Goal: Task Accomplishment & Management: Use online tool/utility

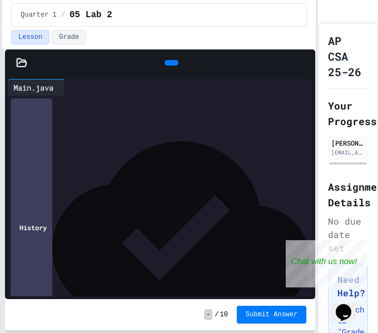
click at [0, 95] on html "**********" at bounding box center [189, 166] width 378 height 333
click at [110, 110] on div "********* ***" at bounding box center [291, 113] width 529 height 11
click at [49, 228] on div at bounding box center [291, 223] width 529 height 11
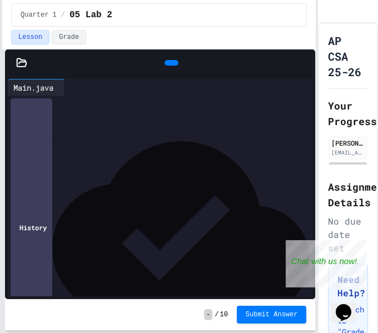
scroll to position [259, 0]
click at [51, 247] on div "*" at bounding box center [291, 245] width 529 height 11
drag, startPoint x: 91, startPoint y: 258, endPoint x: 34, endPoint y: 257, distance: 56.7
click at [34, 257] on div "****** ***" at bounding box center [291, 256] width 529 height 11
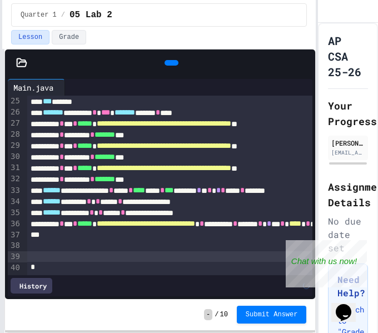
scroll to position [259, 0]
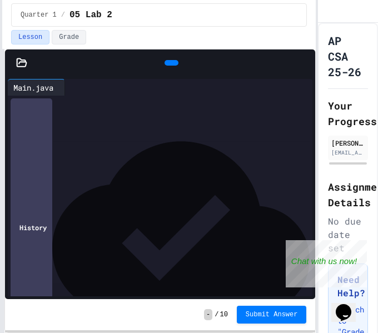
click at [170, 63] on icon at bounding box center [170, 63] width 0 height 0
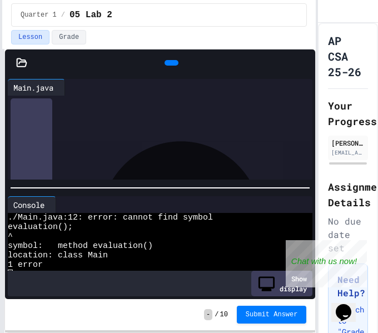
scroll to position [112, 0]
click at [170, 63] on icon at bounding box center [170, 63] width 0 height 0
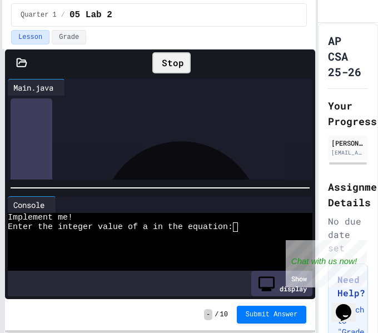
click at [57, 116] on span "**********" at bounding box center [64, 114] width 43 height 8
click at [53, 142] on div at bounding box center [291, 139] width 529 height 11
click at [35, 140] on div at bounding box center [291, 139] width 529 height 11
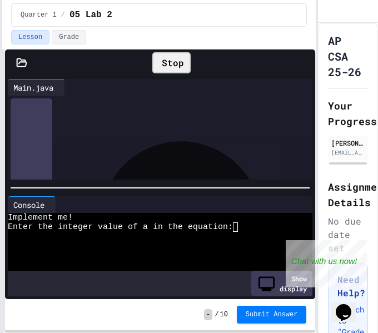
click at [63, 143] on div "*" at bounding box center [291, 140] width 529 height 11
click at [163, 63] on div "Stop" at bounding box center [171, 62] width 38 height 21
click at [175, 66] on icon at bounding box center [178, 70] width 6 height 8
click at [161, 58] on div "Stop" at bounding box center [171, 62] width 38 height 21
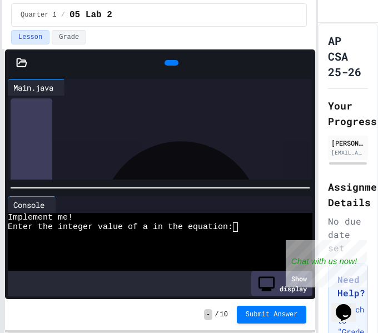
click at [170, 63] on icon at bounding box center [170, 63] width 0 height 0
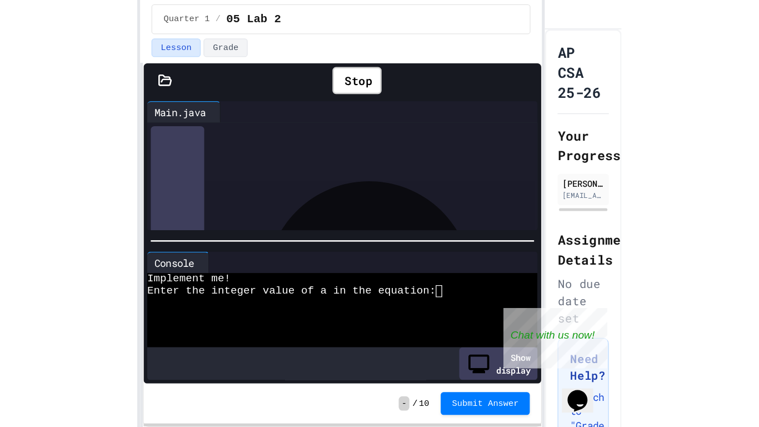
scroll to position [261, 0]
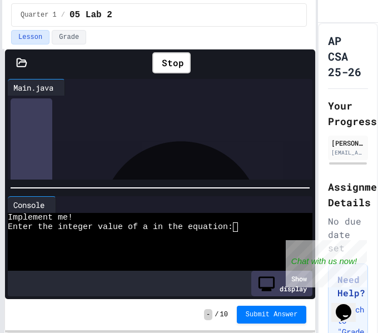
click at [304, 63] on icon at bounding box center [304, 63] width 0 height 0
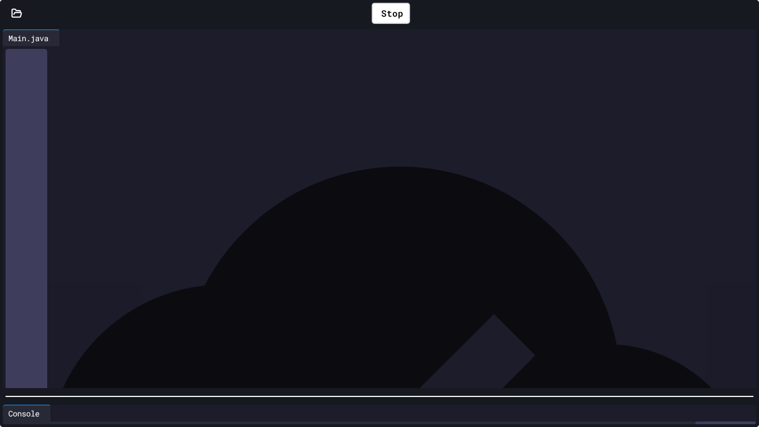
scroll to position [9, 0]
click at [625, 332] on div at bounding box center [379, 396] width 759 height 11
drag, startPoint x: 34, startPoint y: 150, endPoint x: 533, endPoint y: 322, distance: 527.6
click at [533, 322] on div "**********" at bounding box center [389, 157] width 735 height 482
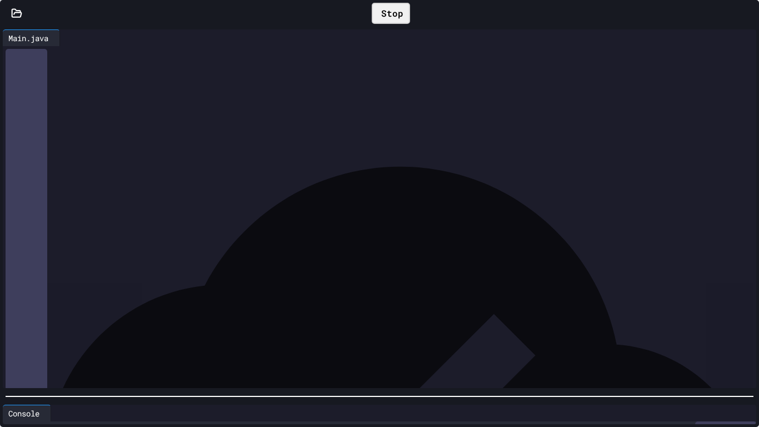
click at [381, 13] on div "Stop" at bounding box center [391, 13] width 38 height 21
click at [394, 16] on icon at bounding box center [397, 20] width 6 height 8
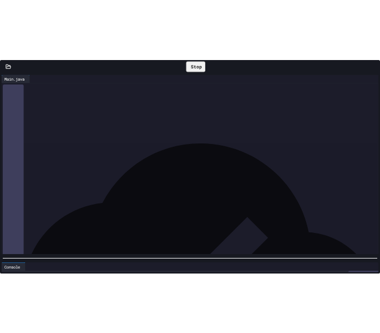
scroll to position [0, 0]
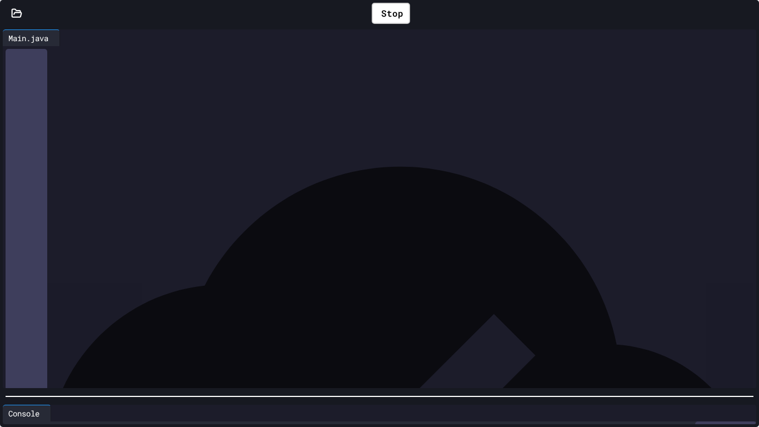
click at [749, 14] on icon at bounding box center [754, 19] width 11 height 11
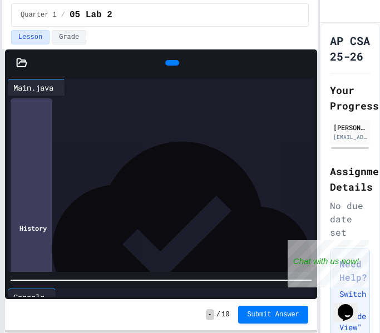
scroll to position [328, 0]
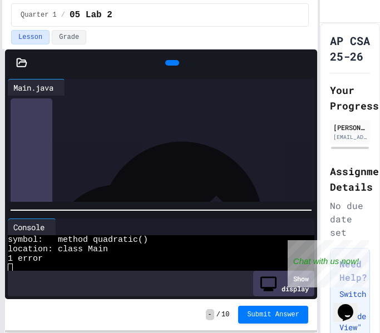
click at [109, 207] on div at bounding box center [161, 210] width 312 height 11
drag, startPoint x: 49, startPoint y: 113, endPoint x: 102, endPoint y: 113, distance: 52.8
click at [102, 113] on div "********* ***" at bounding box center [298, 111] width 543 height 11
click at [171, 63] on icon at bounding box center [171, 63] width 0 height 0
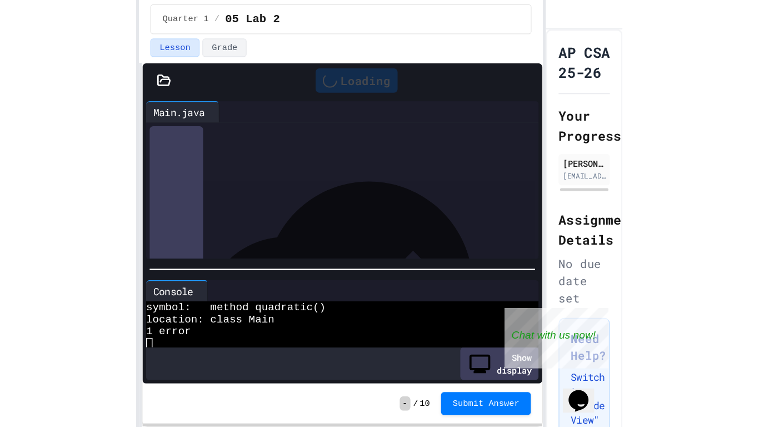
scroll to position [0, 0]
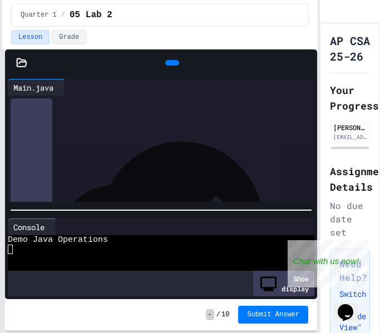
click at [76, 102] on span "******" at bounding box center [68, 100] width 18 height 8
click at [24, 199] on div "History" at bounding box center [161, 228] width 306 height 265
click at [16, 228] on icon at bounding box center [16, 228] width 0 height 0
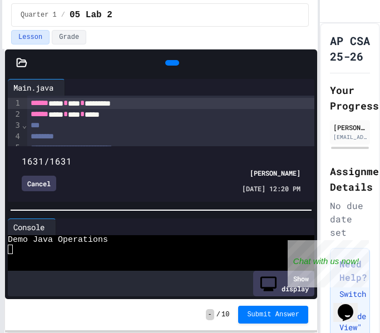
click at [306, 63] on icon at bounding box center [306, 63] width 0 height 0
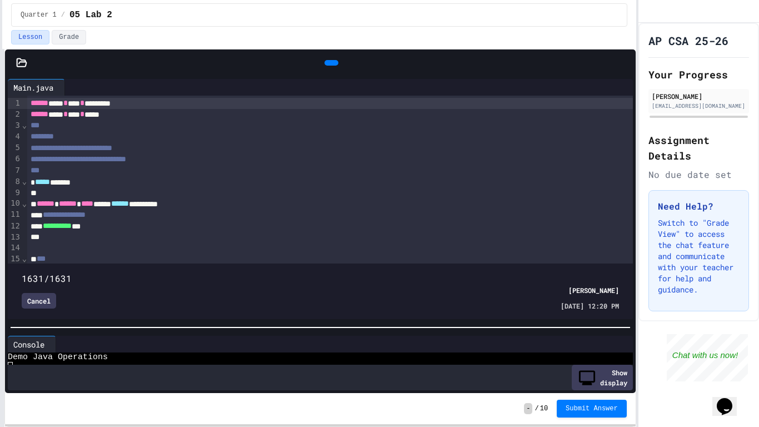
click at [342, 332] on div at bounding box center [320, 327] width 631 height 11
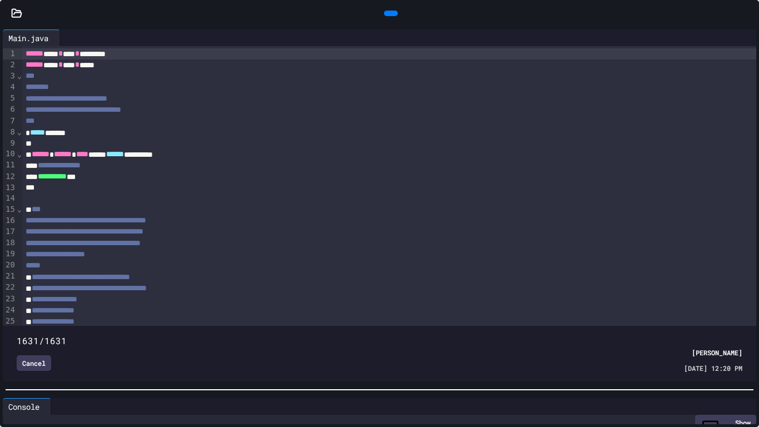
scroll to position [9, 0]
click at [341, 332] on div at bounding box center [379, 389] width 759 height 11
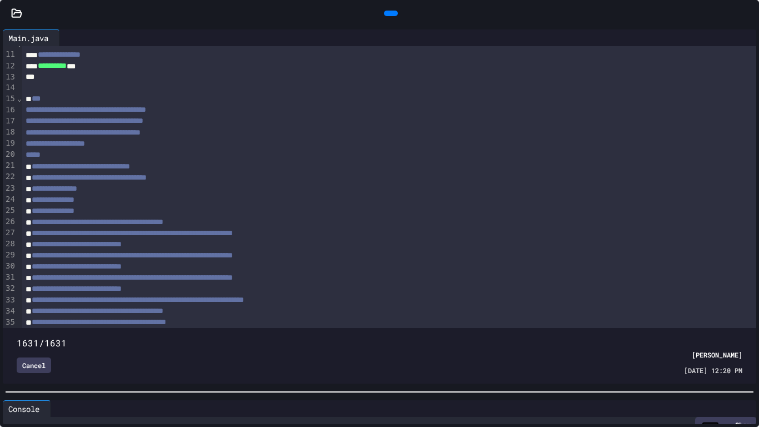
scroll to position [112, 0]
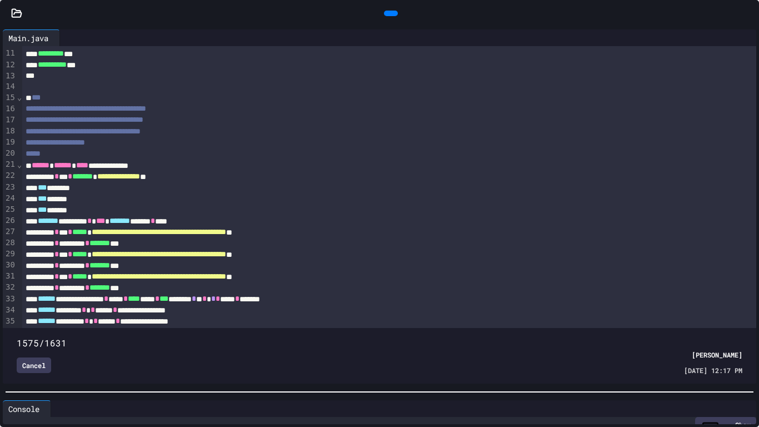
drag, startPoint x: 744, startPoint y: 326, endPoint x: 713, endPoint y: 327, distance: 31.7
click at [17, 332] on span at bounding box center [17, 337] width 0 height 0
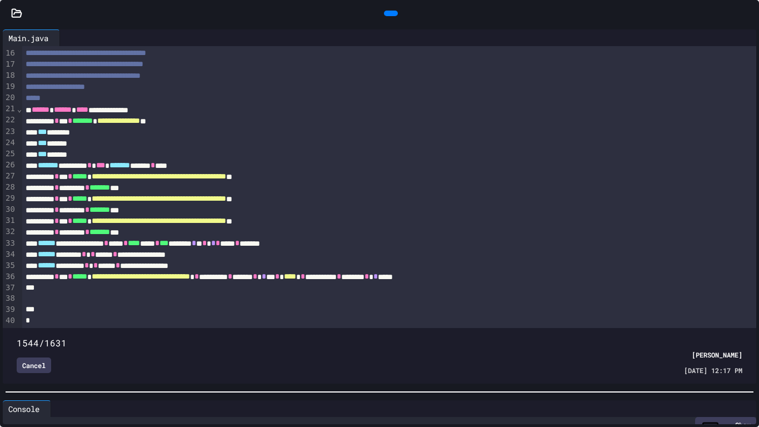
scroll to position [177, 0]
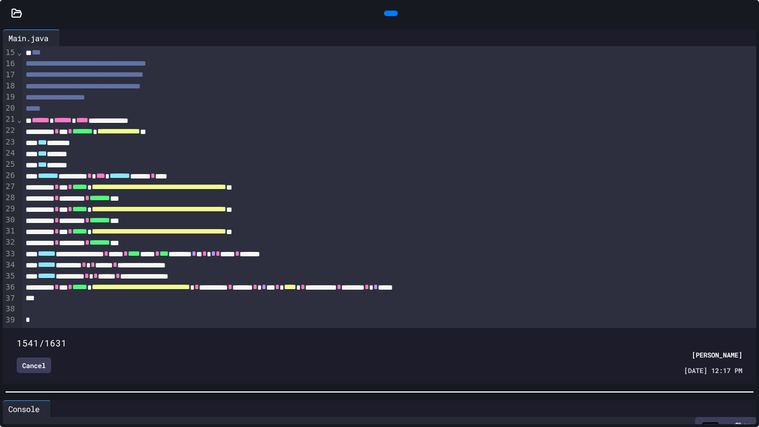
drag, startPoint x: 707, startPoint y: 325, endPoint x: 703, endPoint y: 330, distance: 6.7
click at [17, 332] on span at bounding box center [17, 337] width 0 height 0
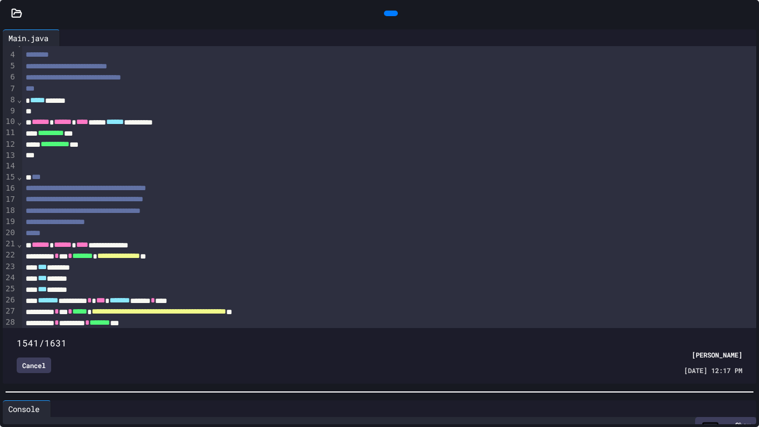
scroll to position [27, 0]
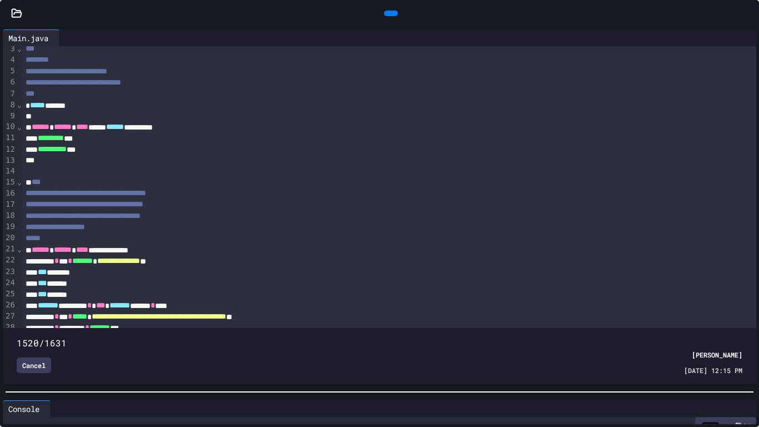
drag, startPoint x: 701, startPoint y: 322, endPoint x: 693, endPoint y: 323, distance: 7.8
click at [17, 332] on span at bounding box center [17, 337] width 0 height 0
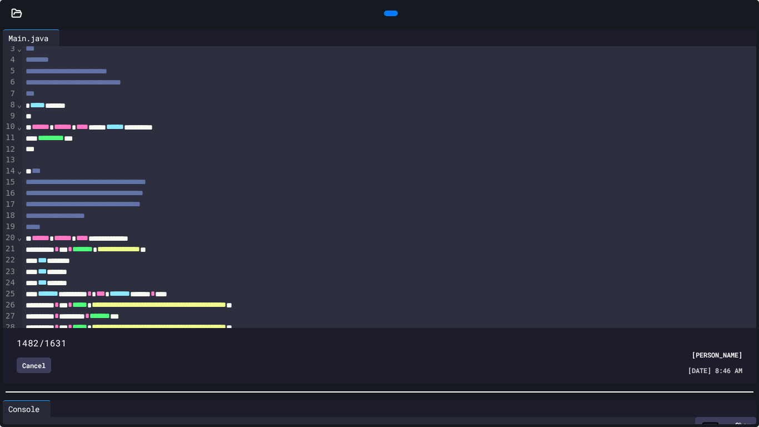
type input "****"
drag, startPoint x: 693, startPoint y: 323, endPoint x: 677, endPoint y: 325, distance: 16.2
click at [17, 332] on span at bounding box center [17, 337] width 0 height 0
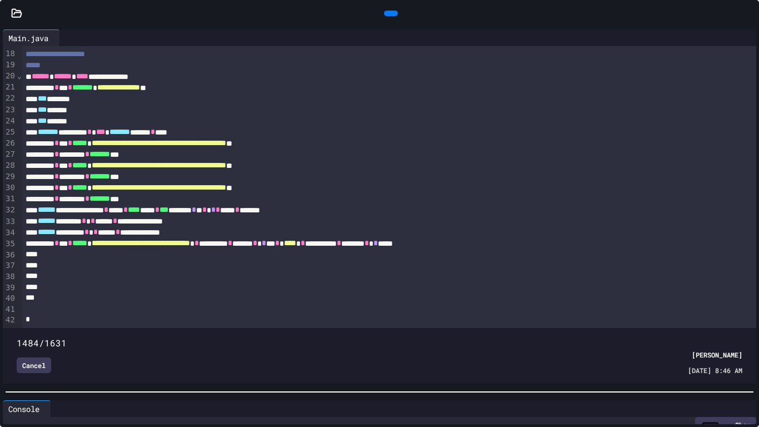
click at [226, 161] on span "**********" at bounding box center [159, 165] width 135 height 8
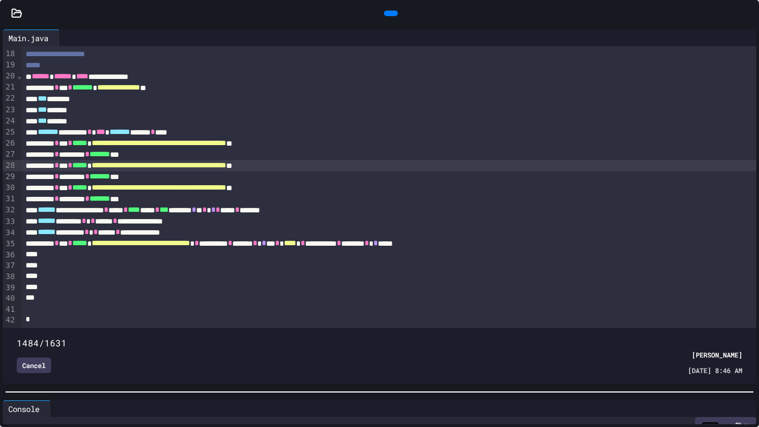
click at [165, 161] on span "**********" at bounding box center [159, 165] width 135 height 8
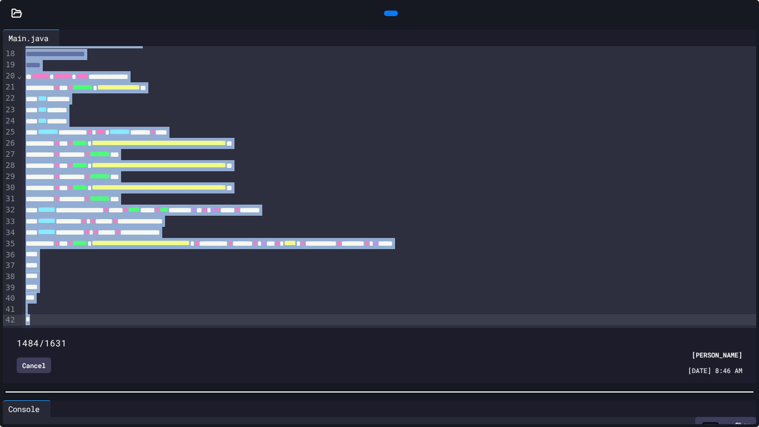
copy div "**********"
click at [748, 13] on icon at bounding box center [748, 13] width 0 height 0
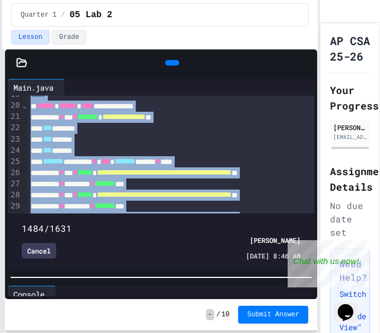
click at [306, 63] on icon at bounding box center [306, 63] width 0 height 0
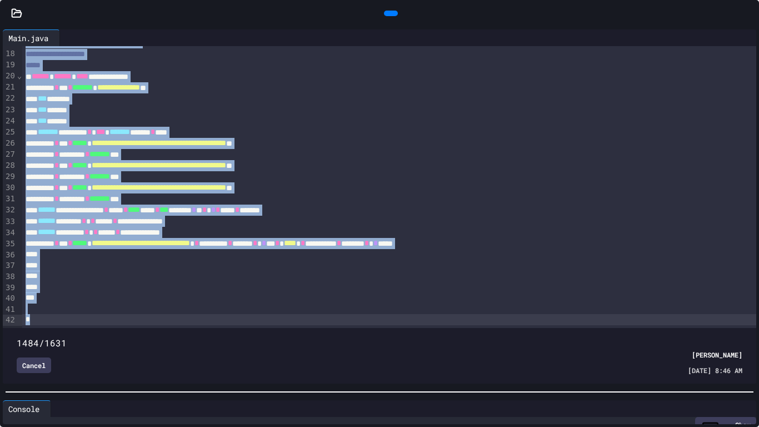
click at [35, 332] on div "Cancel" at bounding box center [34, 365] width 34 height 16
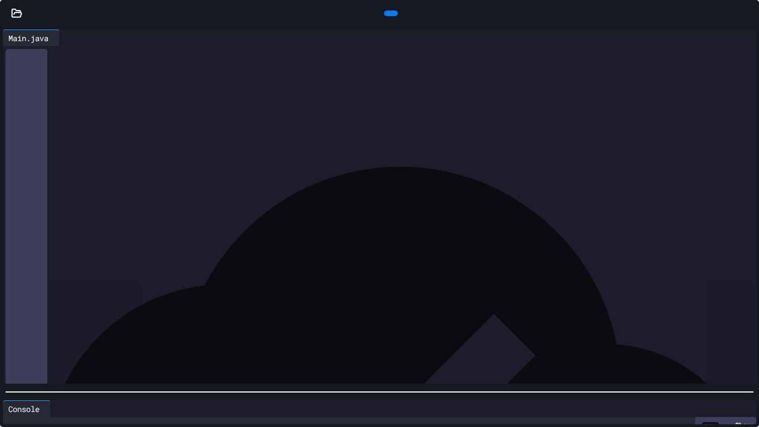
click at [138, 239] on span "**********" at bounding box center [132, 240] width 201 height 8
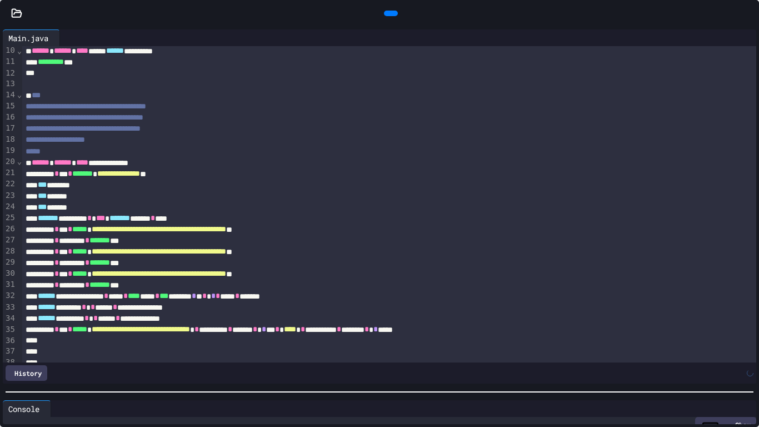
scroll to position [155, 0]
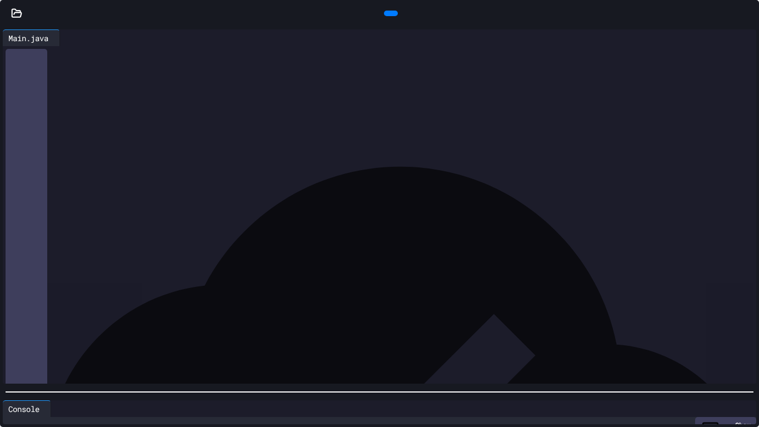
click at [391, 11] on div at bounding box center [391, 14] width 14 height 6
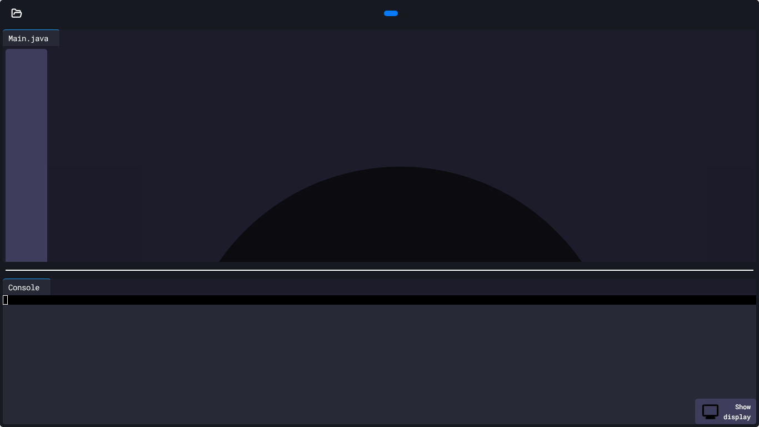
click at [331, 265] on div at bounding box center [379, 270] width 759 height 11
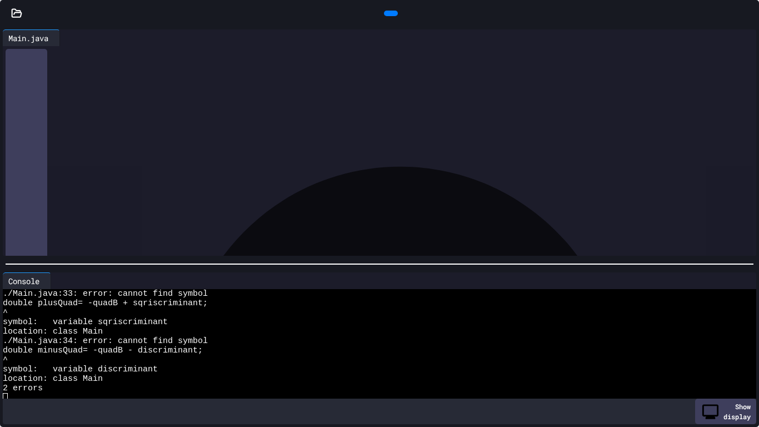
scroll to position [218, 0]
click at [733, 272] on div at bounding box center [398, 280] width 694 height 17
click at [741, 281] on icon at bounding box center [741, 281] width 0 height 0
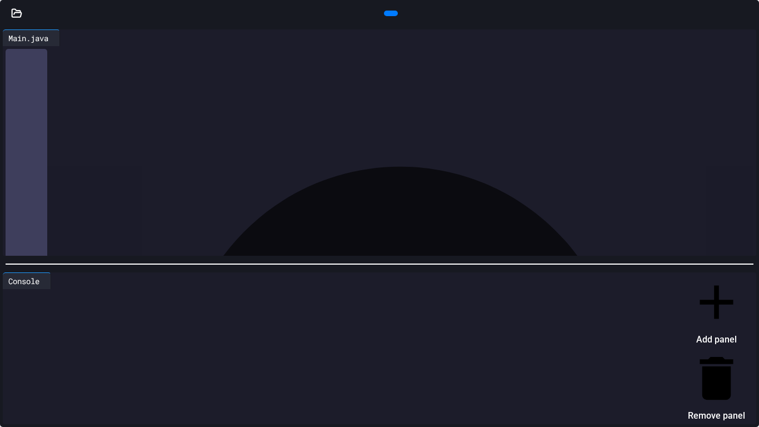
click at [716, 332] on li "Remove panel" at bounding box center [716, 387] width 57 height 75
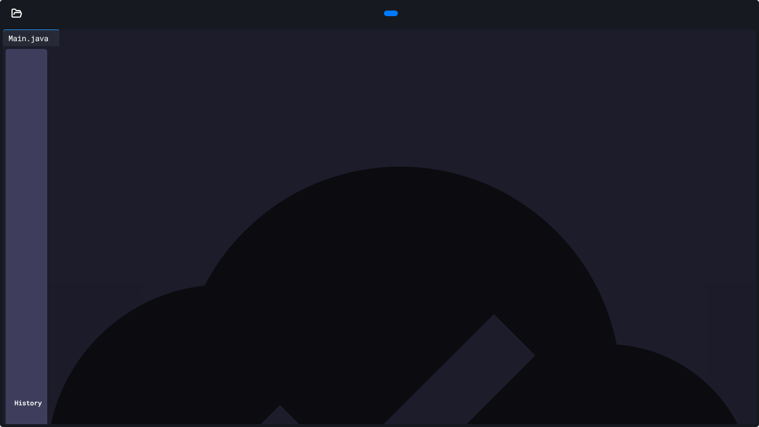
scroll to position [114, 0]
click at [47, 332] on div "History" at bounding box center [27, 402] width 42 height 707
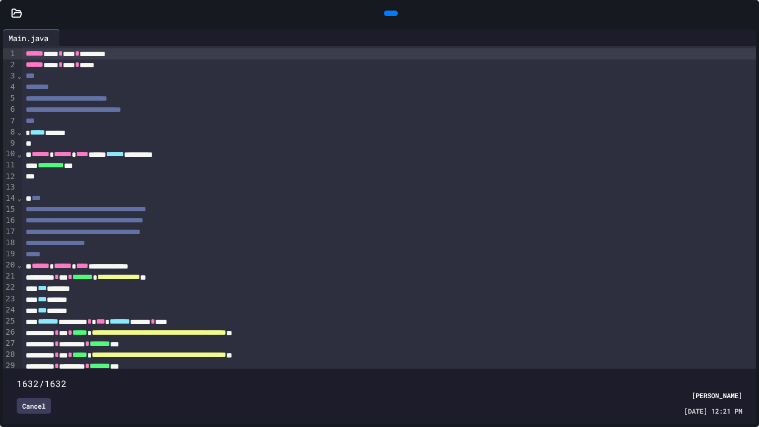
click at [716, 332] on span at bounding box center [380, 377] width 726 height 0
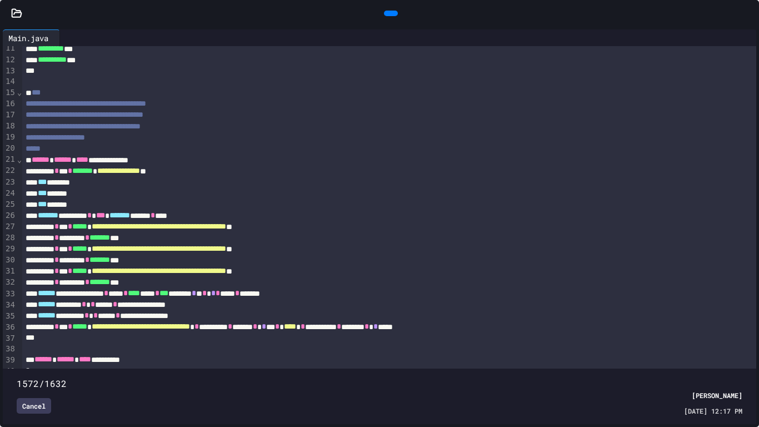
scroll to position [147, 0]
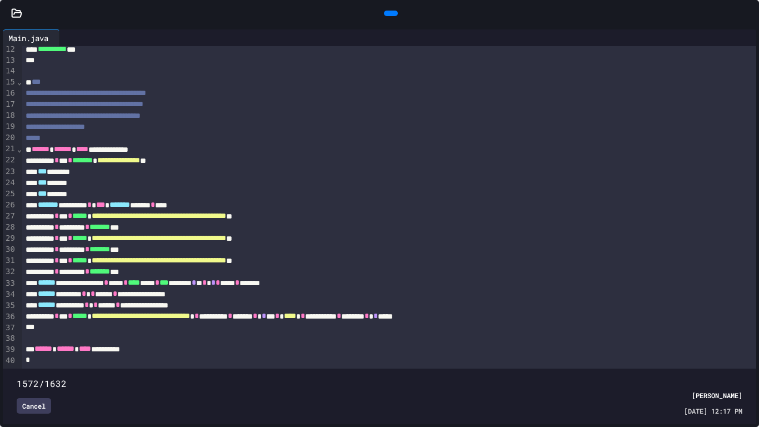
click at [610, 332] on div at bounding box center [389, 338] width 735 height 11
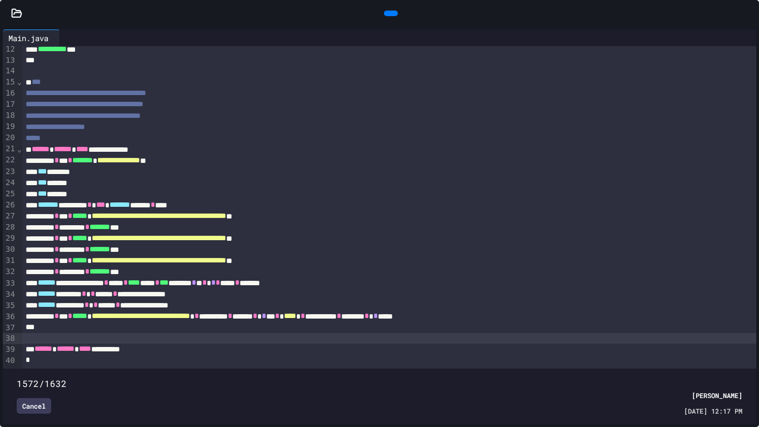
click at [17, 332] on span at bounding box center [17, 377] width 0 height 0
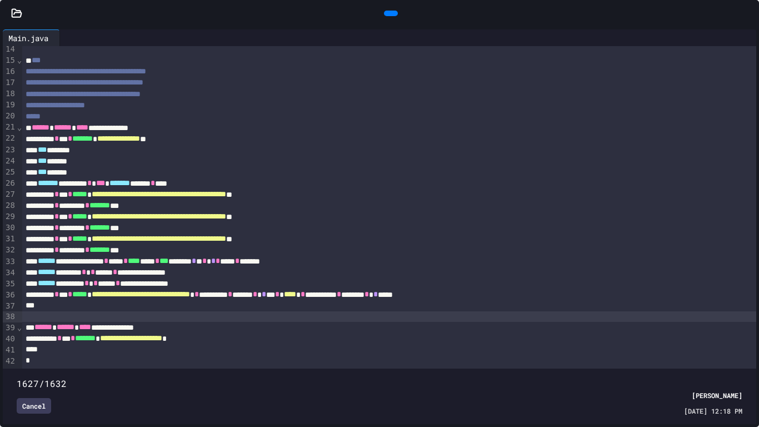
type input "****"
drag, startPoint x: 718, startPoint y: 368, endPoint x: 741, endPoint y: 371, distance: 23.0
click at [17, 332] on span at bounding box center [17, 377] width 0 height 0
click at [36, 332] on div "Cancel" at bounding box center [34, 406] width 34 height 16
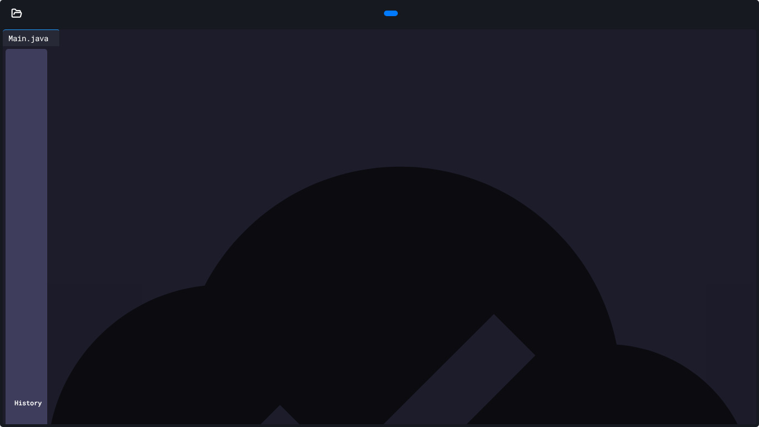
click at [24, 332] on div "History" at bounding box center [27, 402] width 42 height 707
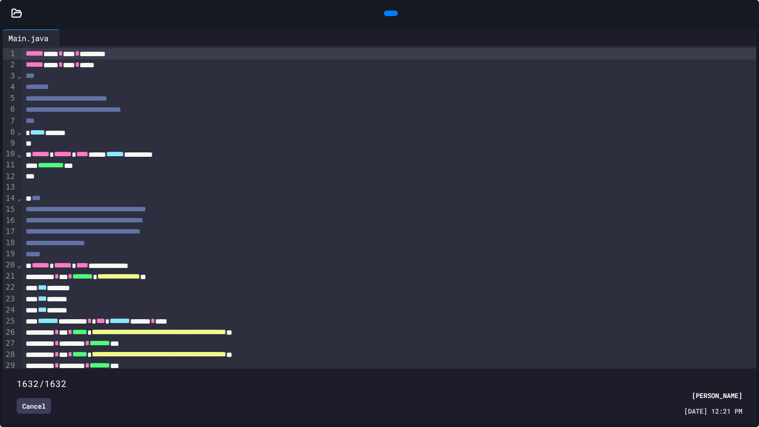
click at [720, 332] on span at bounding box center [380, 377] width 726 height 0
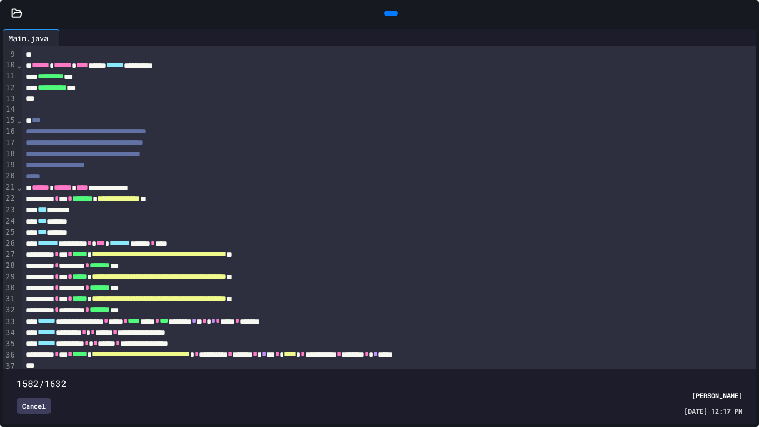
scroll to position [147, 0]
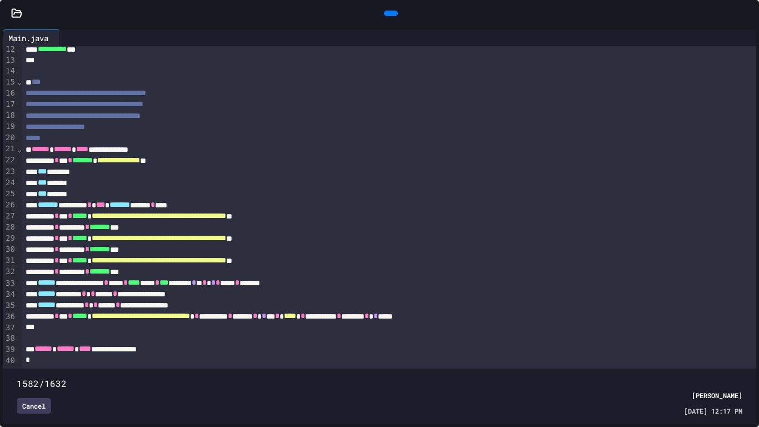
type input "****"
click at [17, 332] on span at bounding box center [17, 377] width 0 height 0
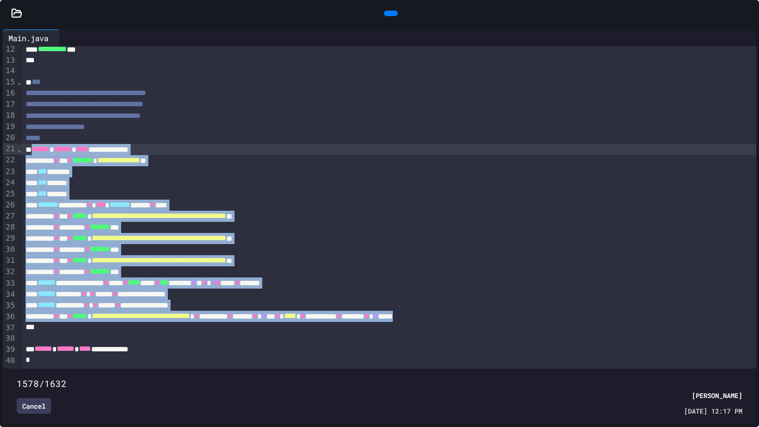
drag, startPoint x: 573, startPoint y: 298, endPoint x: 32, endPoint y: 129, distance: 566.1
click at [32, 129] on div "**********" at bounding box center [389, 143] width 735 height 449
copy div "**********"
click at [24, 332] on div "Cancel" at bounding box center [34, 406] width 34 height 16
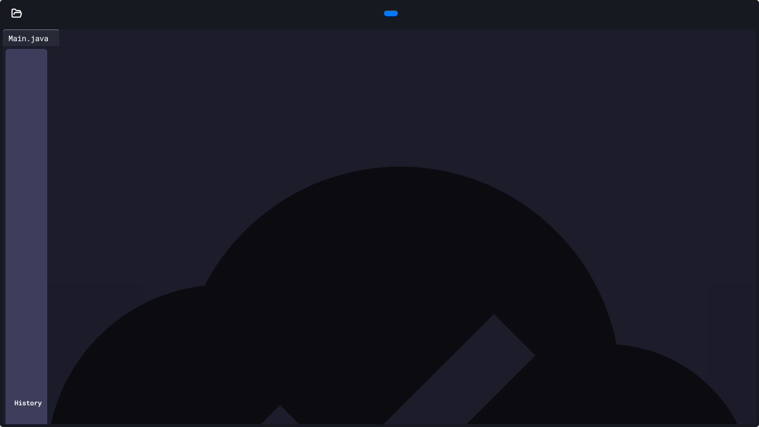
drag, startPoint x: 551, startPoint y: 322, endPoint x: 41, endPoint y: 165, distance: 534.0
click at [41, 165] on div "**********" at bounding box center [389, 167] width 735 height 470
drag, startPoint x: 41, startPoint y: 165, endPoint x: 190, endPoint y: 163, distance: 149.0
click at [190, 163] on div "**********" at bounding box center [389, 163] width 735 height 11
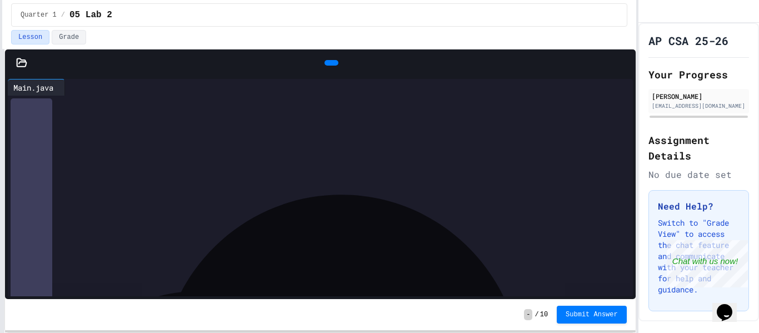
click at [625, 63] on icon at bounding box center [625, 63] width 0 height 0
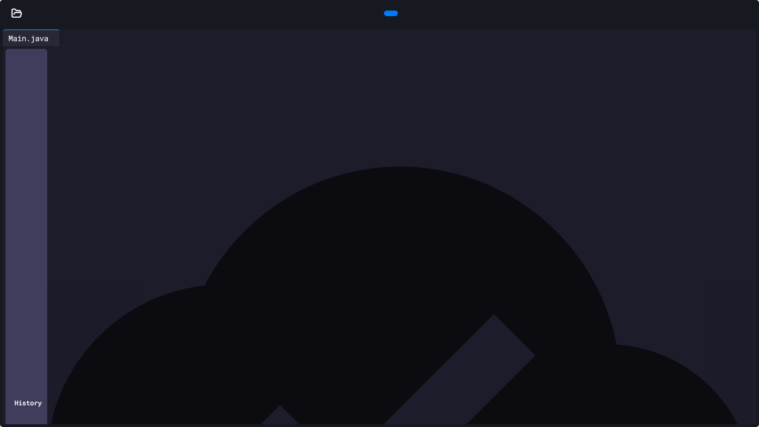
click at [390, 13] on icon at bounding box center [390, 13] width 0 height 0
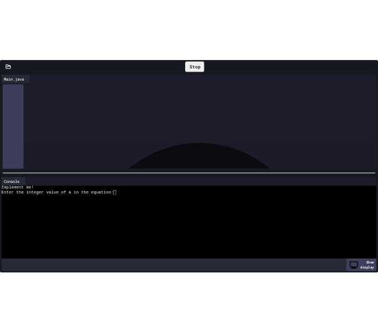
scroll to position [80, 0]
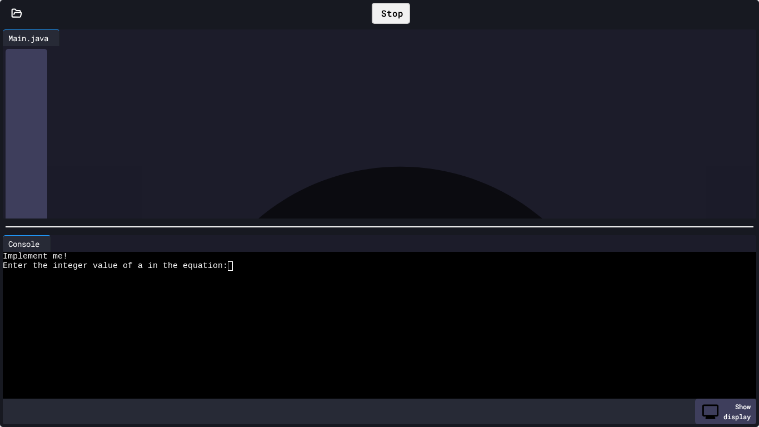
click at [101, 85] on div "********* ***" at bounding box center [389, 85] width 735 height 11
click at [748, 13] on icon at bounding box center [748, 13] width 0 height 0
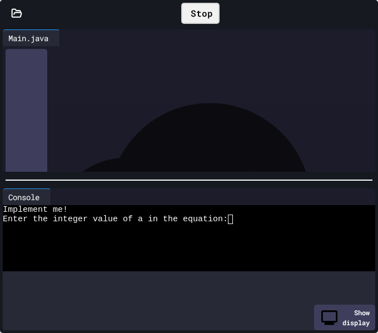
scroll to position [375, 0]
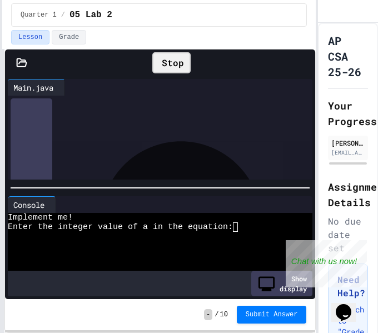
click at [84, 136] on div at bounding box center [291, 140] width 529 height 11
click at [60, 135] on div at bounding box center [291, 139] width 529 height 11
click at [34, 141] on div "****** ****** **** **" at bounding box center [291, 139] width 529 height 11
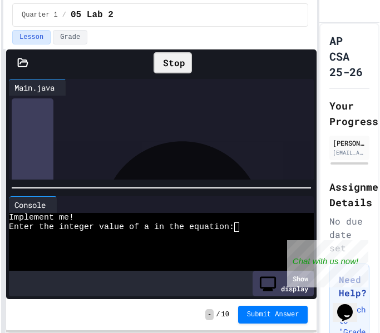
scroll to position [387, 0]
